Goal: Information Seeking & Learning: Learn about a topic

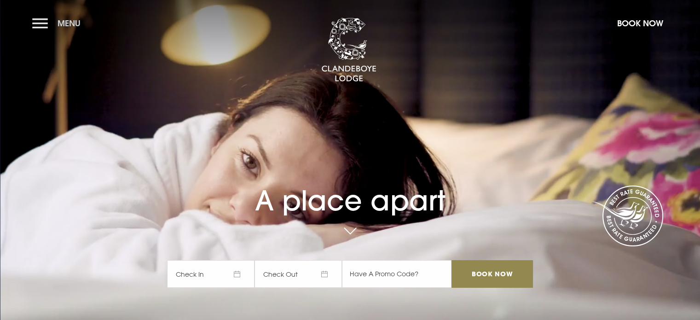
click at [44, 25] on button "Menu" at bounding box center [58, 23] width 53 height 20
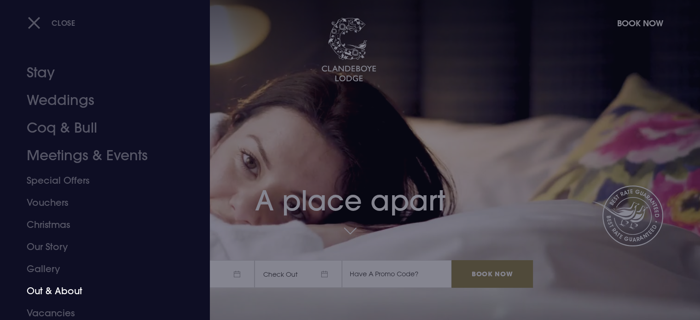
click at [55, 291] on link "Out & About" at bounding box center [99, 291] width 145 height 22
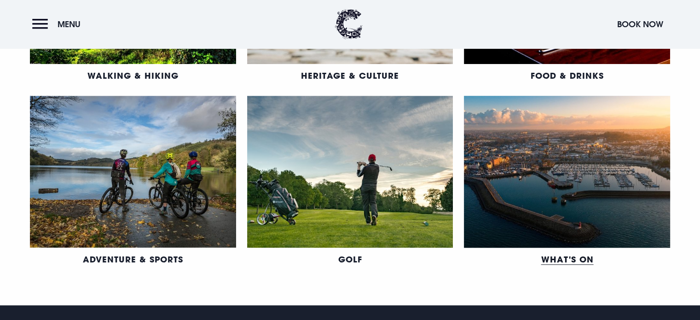
scroll to position [460, 0]
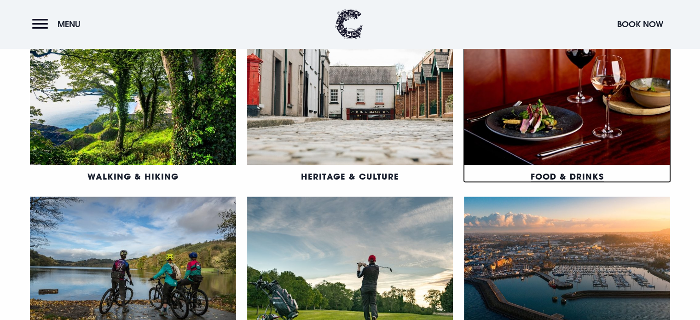
click at [557, 171] on link "Food & Drinks" at bounding box center [566, 176] width 73 height 11
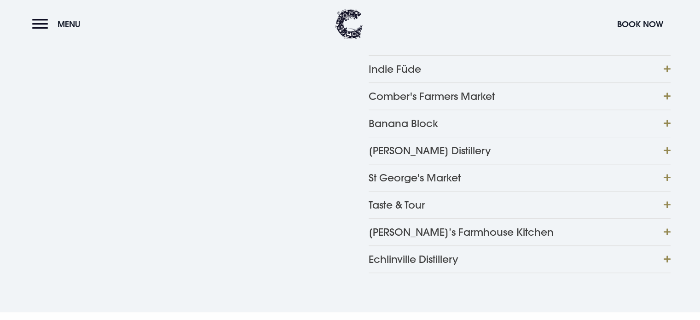
scroll to position [552, 0]
click at [664, 217] on button "Tracey’s Farmhouse Kitchen" at bounding box center [519, 230] width 302 height 27
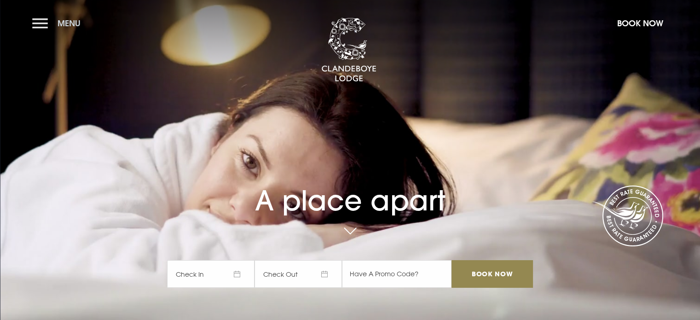
click at [38, 22] on button "Menu" at bounding box center [58, 23] width 53 height 20
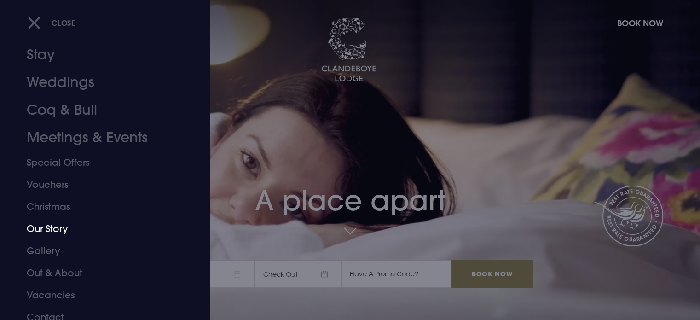
scroll to position [26, 0]
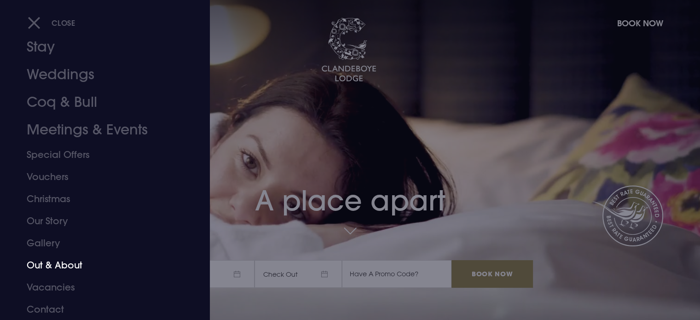
click at [58, 264] on link "Out & About" at bounding box center [99, 265] width 145 height 22
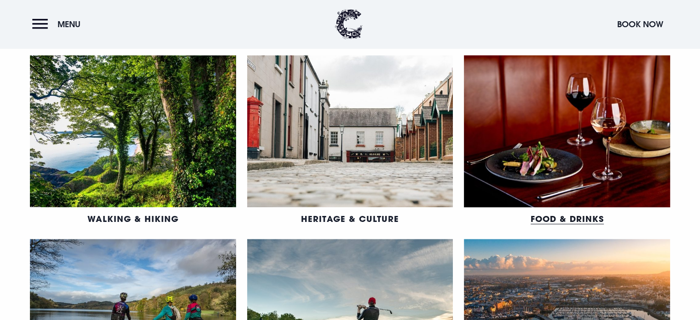
scroll to position [414, 0]
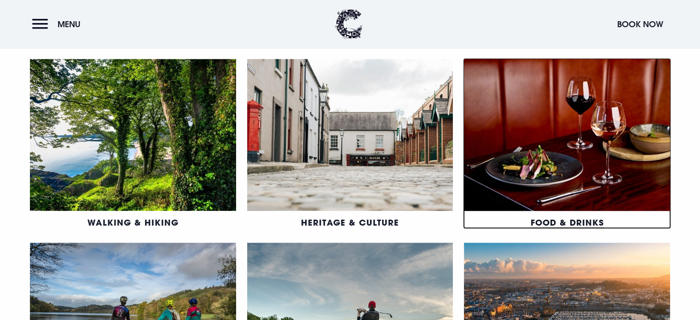
click at [569, 217] on link "Food & Drinks" at bounding box center [566, 222] width 73 height 11
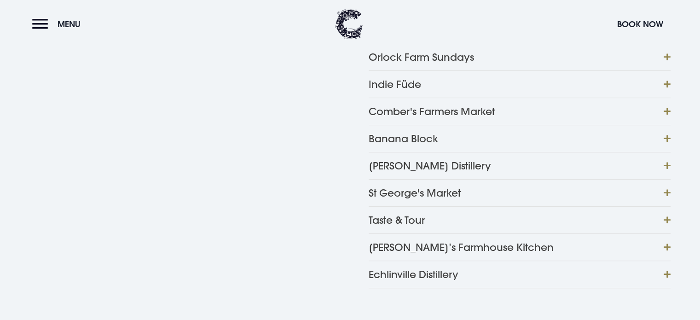
scroll to position [506, 0]
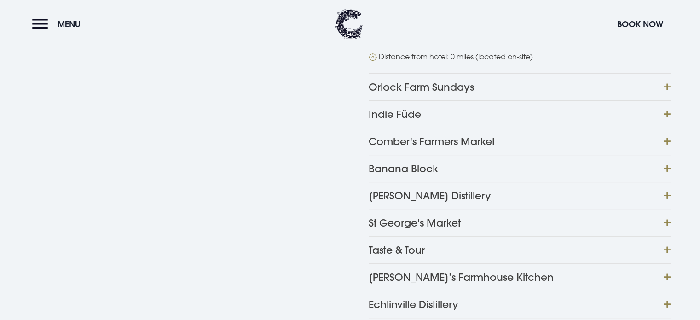
click at [668, 263] on button "Tracey’s Farmhouse Kitchen" at bounding box center [519, 276] width 302 height 27
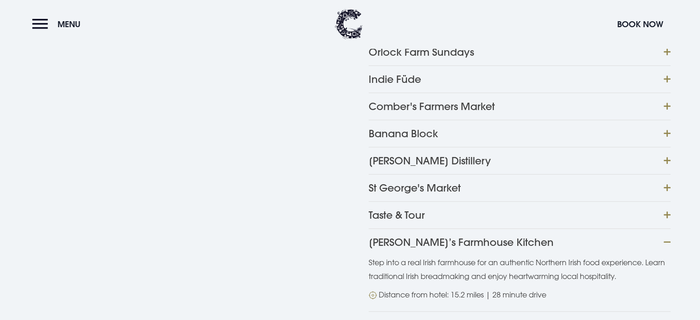
scroll to position [598, 0]
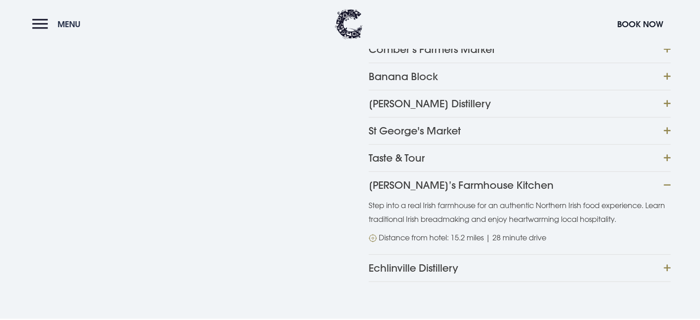
click at [43, 22] on button "Menu" at bounding box center [58, 24] width 53 height 20
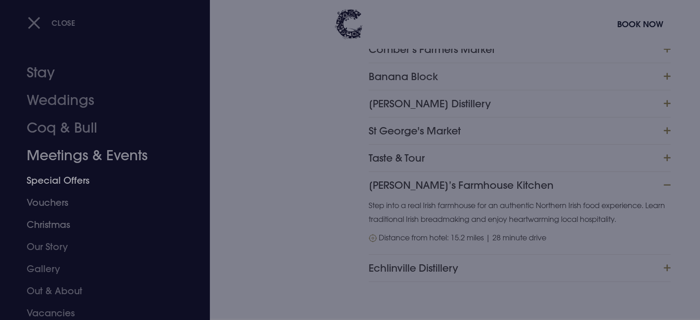
click at [68, 158] on link "Meetings & Events" at bounding box center [99, 156] width 145 height 28
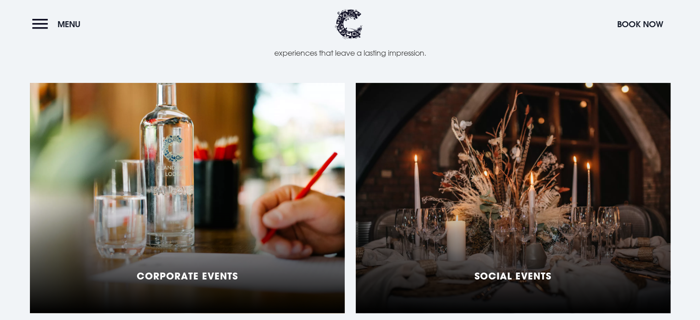
scroll to position [828, 0]
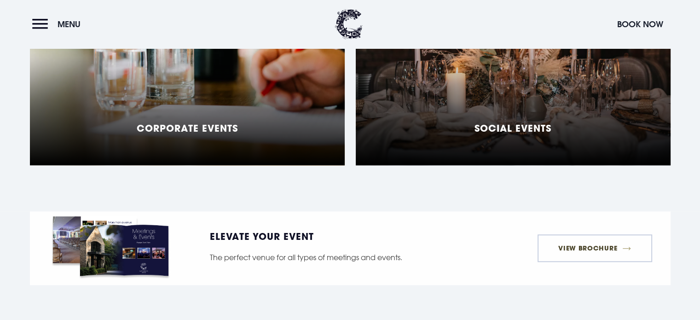
click at [583, 234] on link "View Brochure" at bounding box center [594, 248] width 115 height 28
